Goal: Check status: Check status

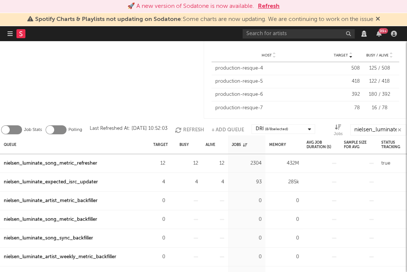
scroll to position [26, 0]
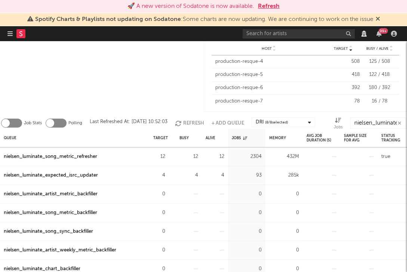
click at [179, 120] on icon "button" at bounding box center [179, 123] width 8 height 6
click at [70, 153] on div "nielsen_luminate_song_metric_refresher" at bounding box center [50, 156] width 93 height 9
